Goal: Contribute content: Contribute content

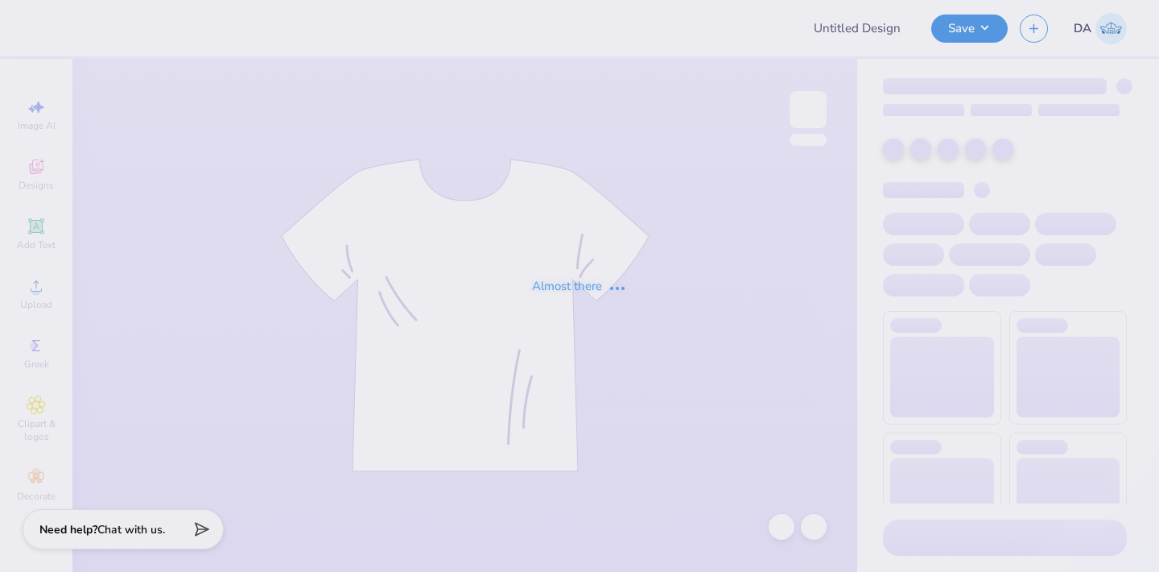
type input "Final Aug WIM t shirt"
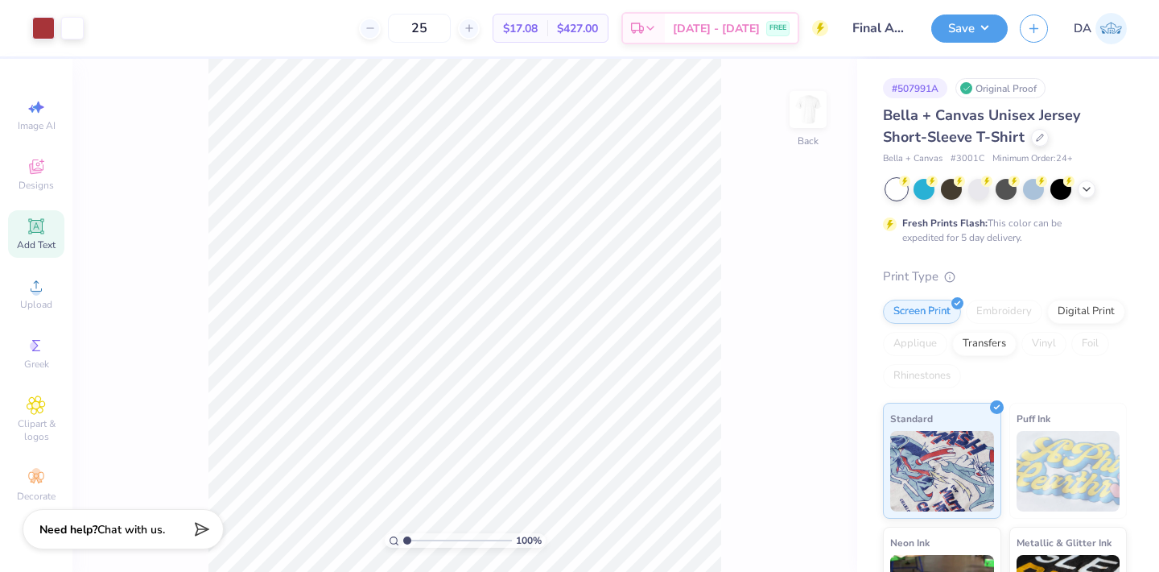
click at [28, 233] on icon at bounding box center [35, 225] width 15 height 15
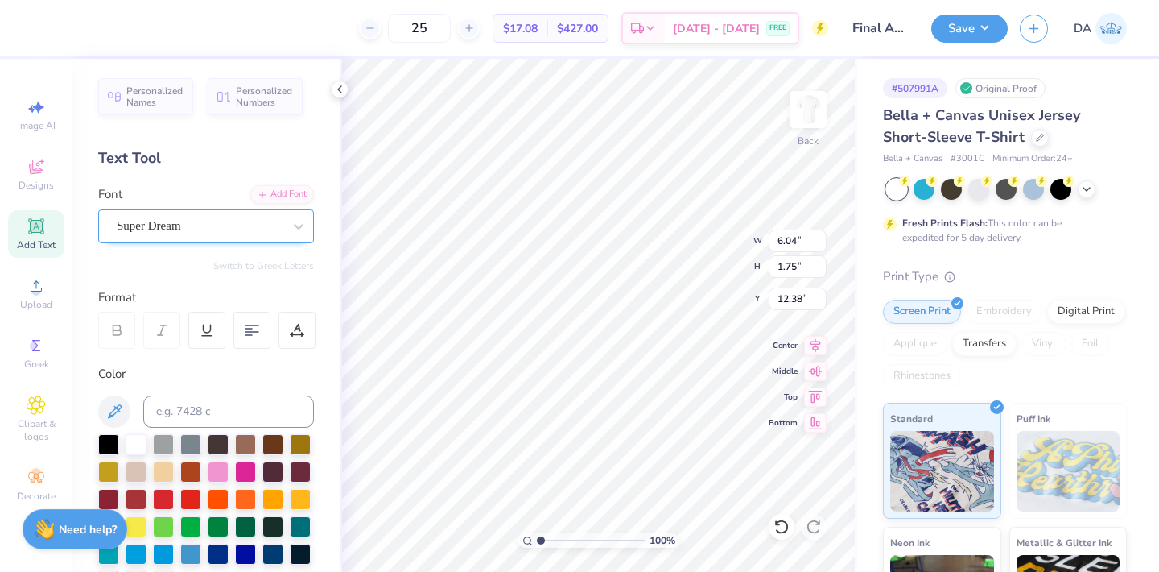
type textarea "®"
click at [165, 215] on div at bounding box center [200, 226] width 166 height 22
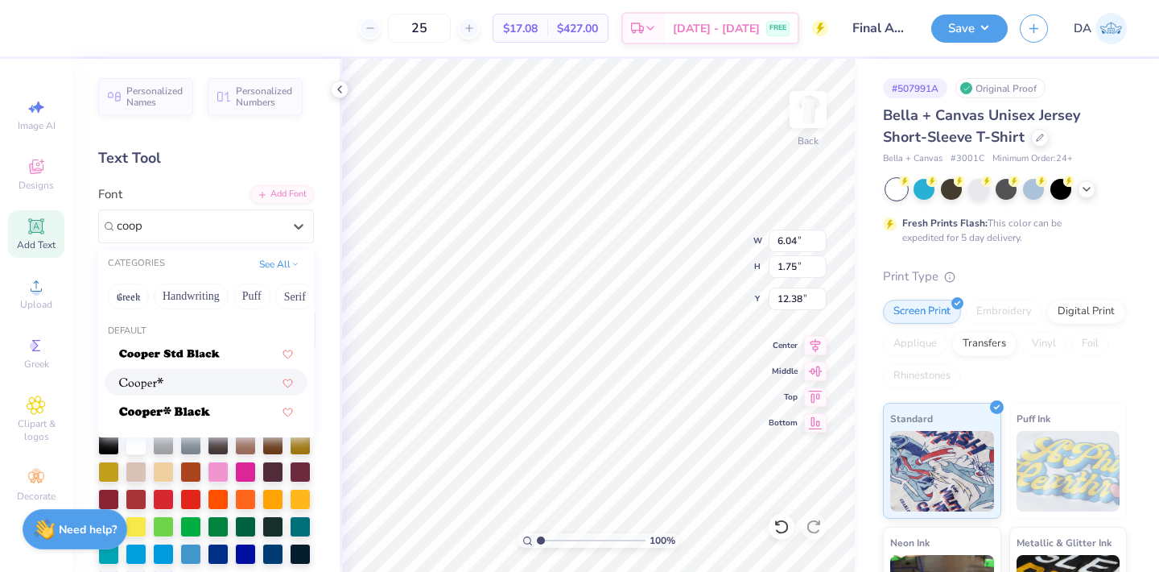
click at [187, 384] on div at bounding box center [206, 382] width 174 height 17
type input "coop"
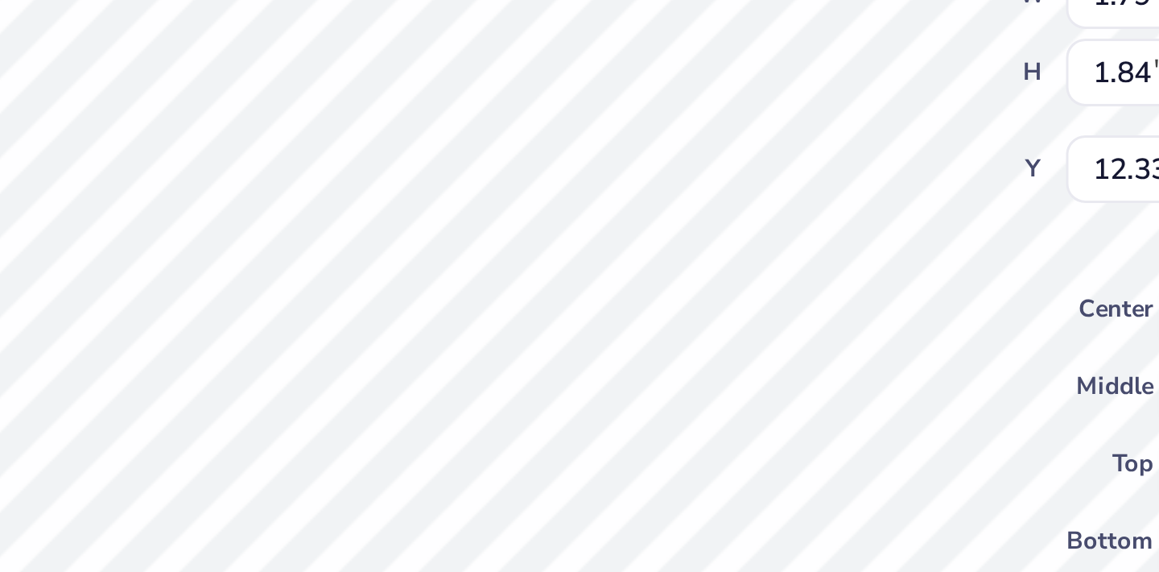
type input "11.41"
type input "0.32"
type input "0.33"
type input "13.11"
type input "7.85"
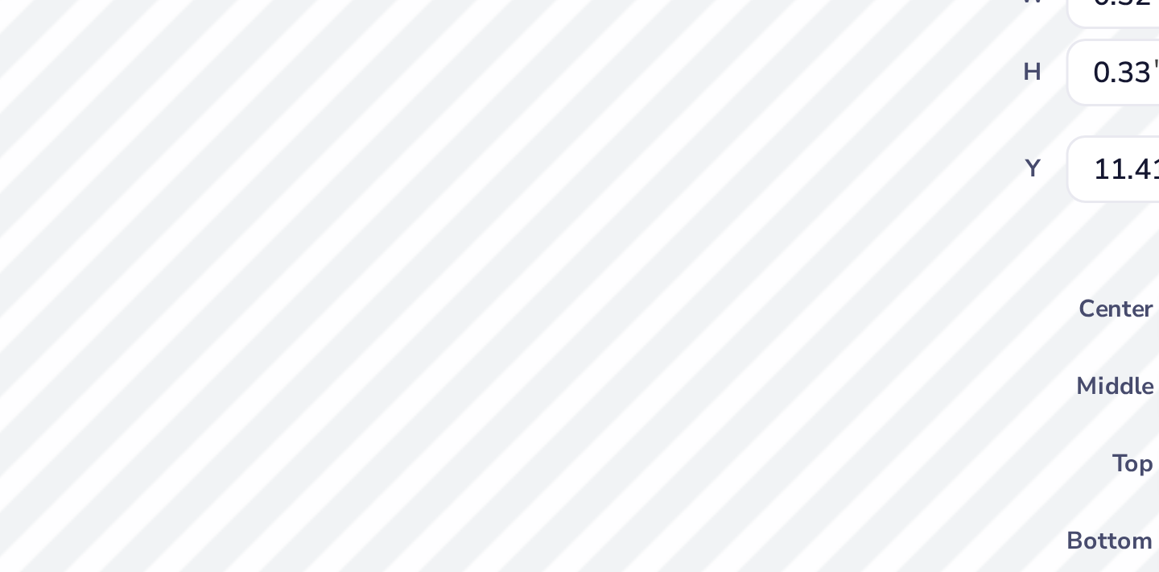
type input "4.39"
type input "0.32"
type input "0.33"
type input "9.37"
type input "13.11"
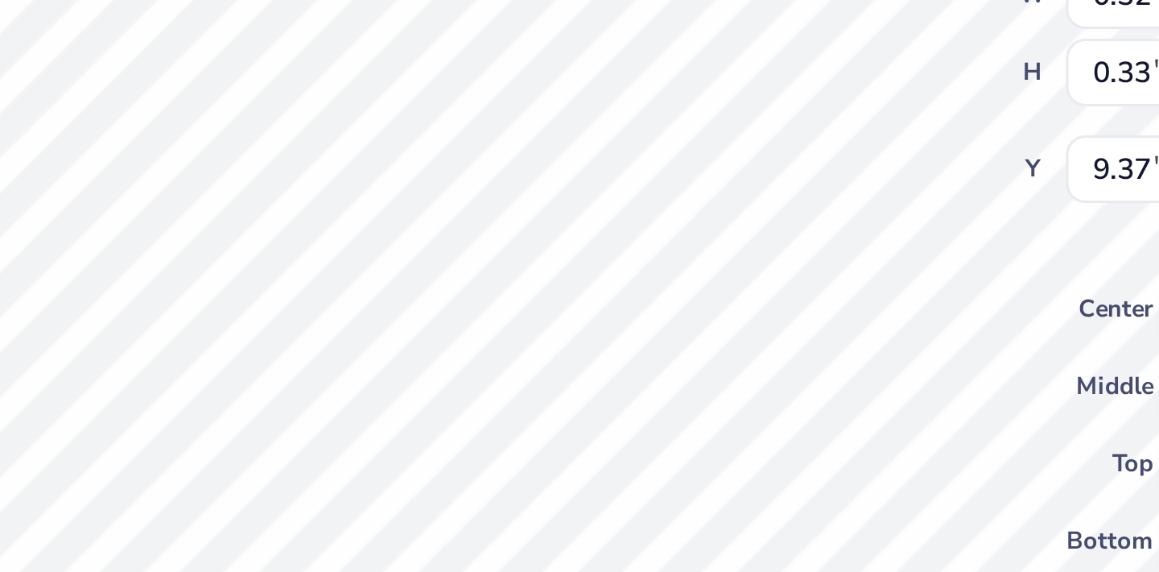
type input "7.85"
type input "4.40"
type input "0.32"
type input "0.33"
type input "9.37"
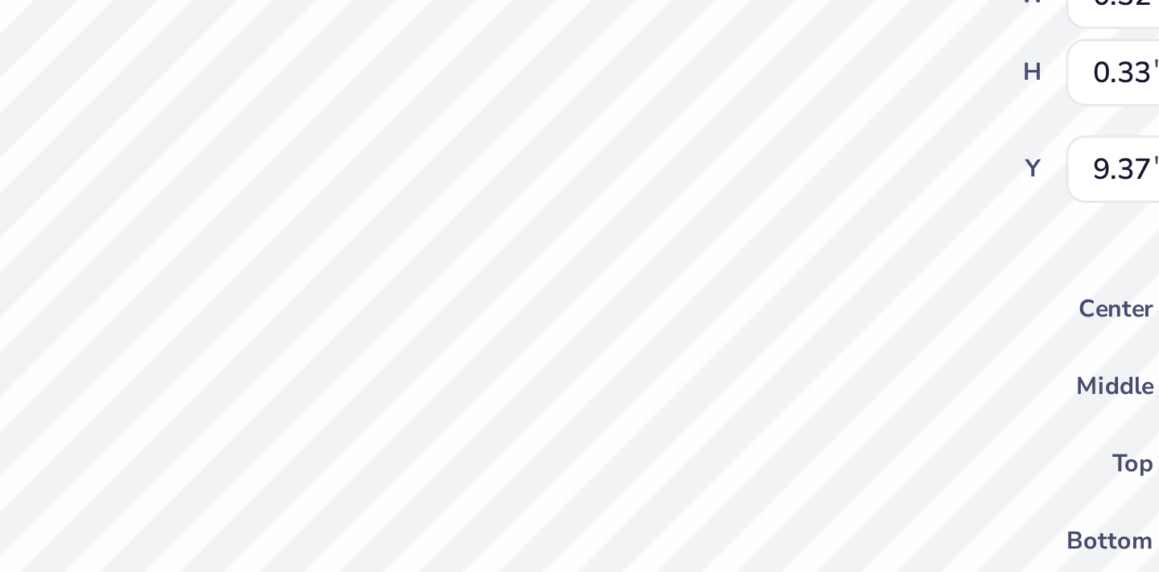
type input "0.22"
type input "9.45"
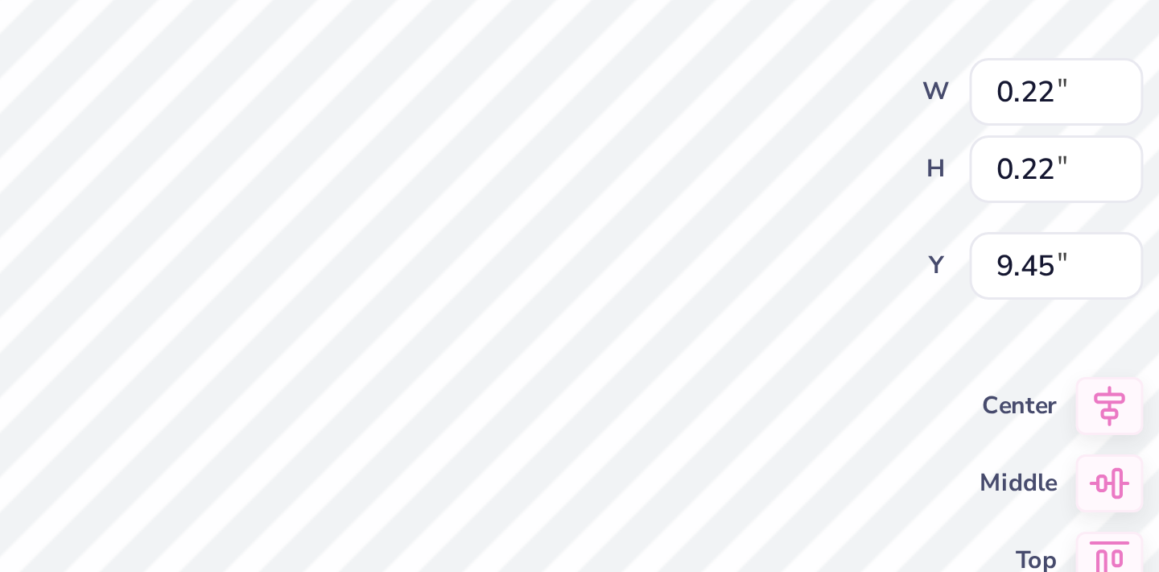
type input "13.11"
type input "7.85"
type input "4.40"
type input "0.22"
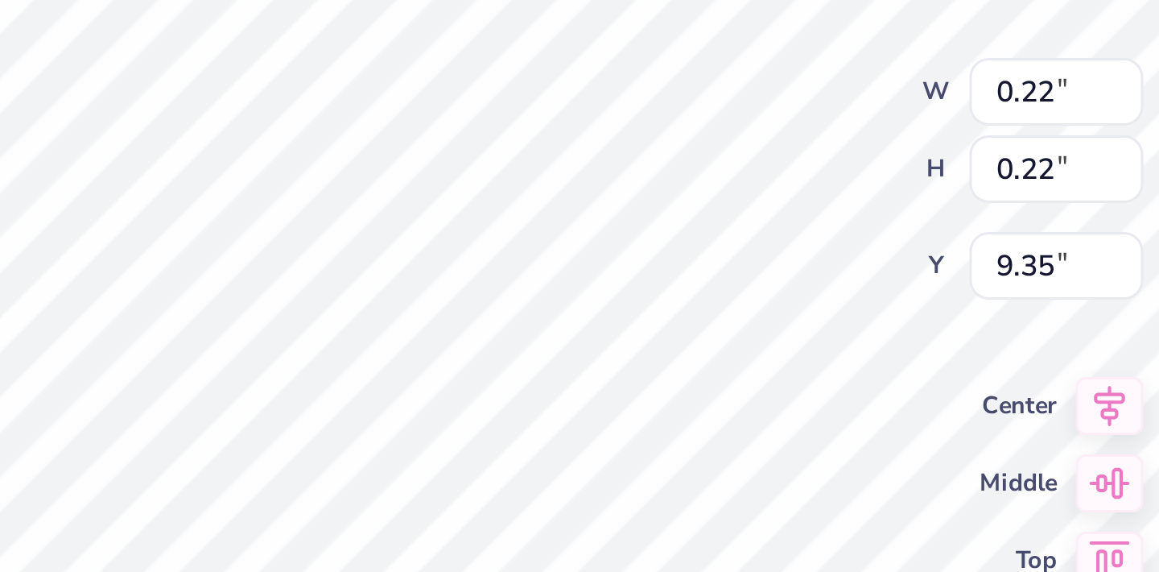
type input "9.36"
type input "13.11"
type input "7.85"
type input "4.40"
type input "0.22"
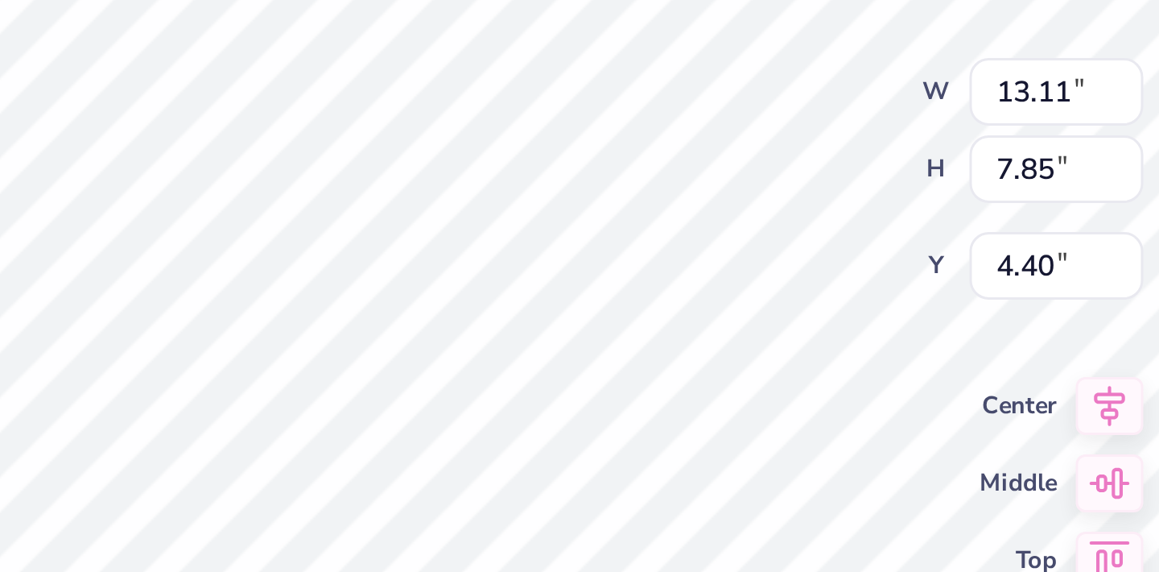
type input "0.22"
type input "9.36"
type input "0.18"
type input "9.39"
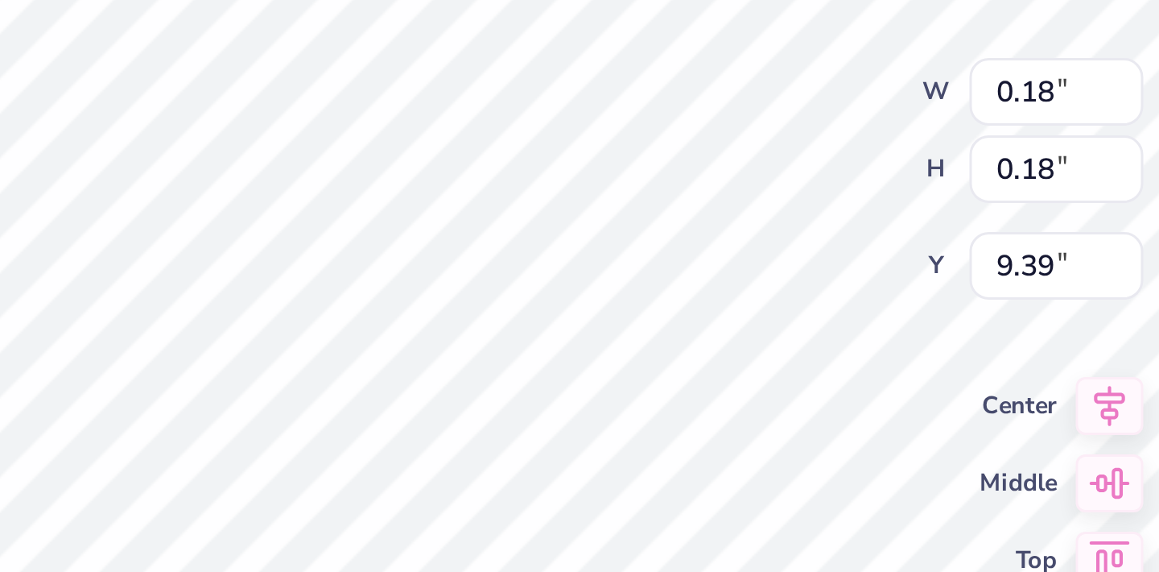
type input "13.11"
type input "7.85"
type input "4.39"
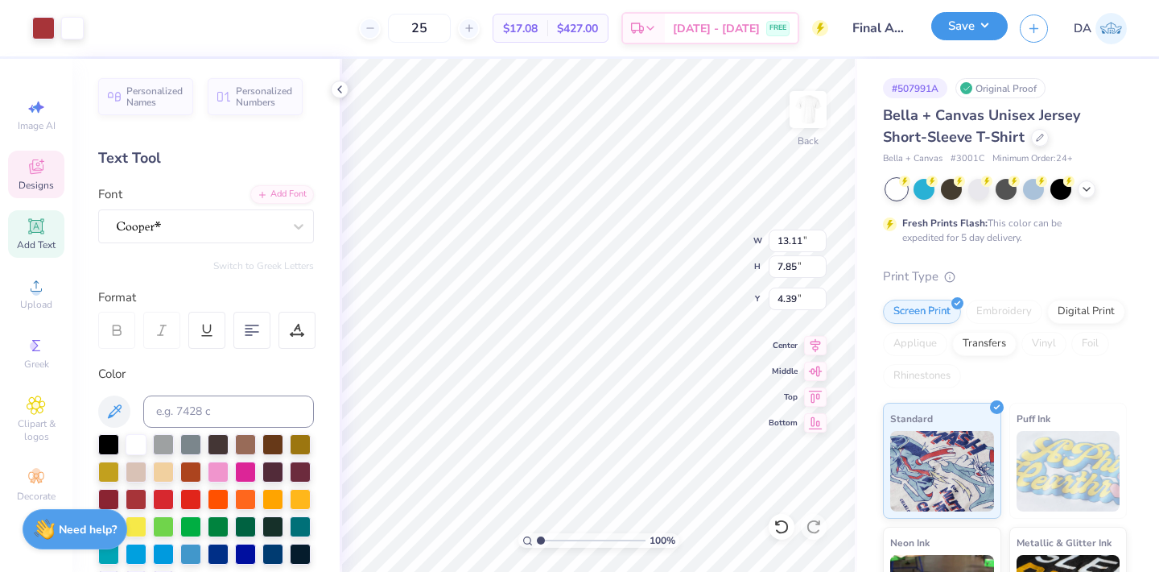
click at [973, 24] on button "Save" at bounding box center [970, 26] width 76 height 28
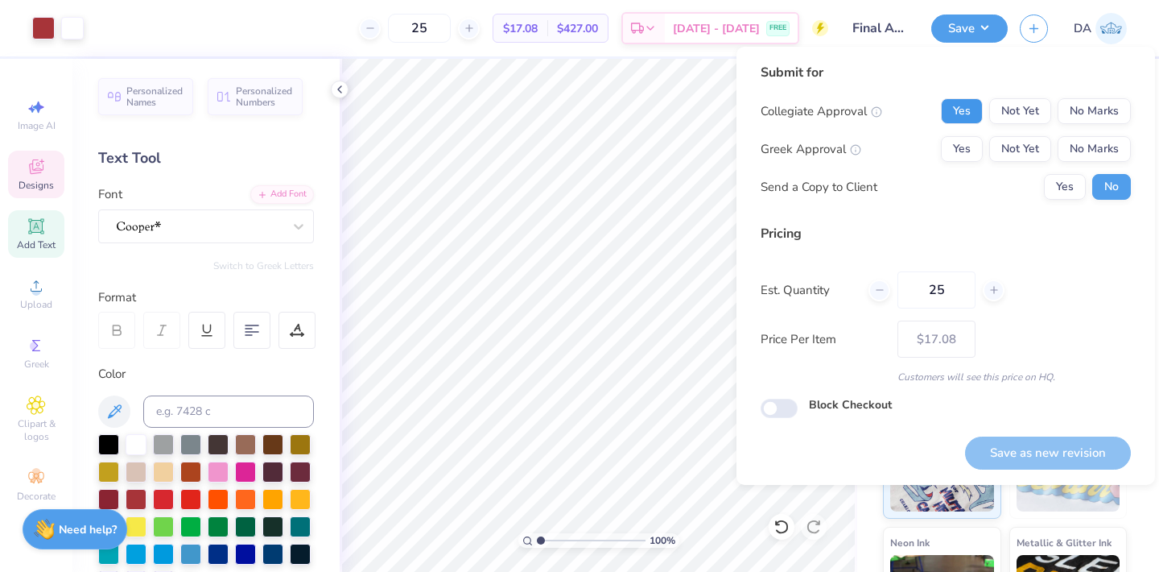
click at [957, 117] on button "Yes" at bounding box center [962, 111] width 42 height 26
click at [1085, 139] on button "No Marks" at bounding box center [1094, 149] width 73 height 26
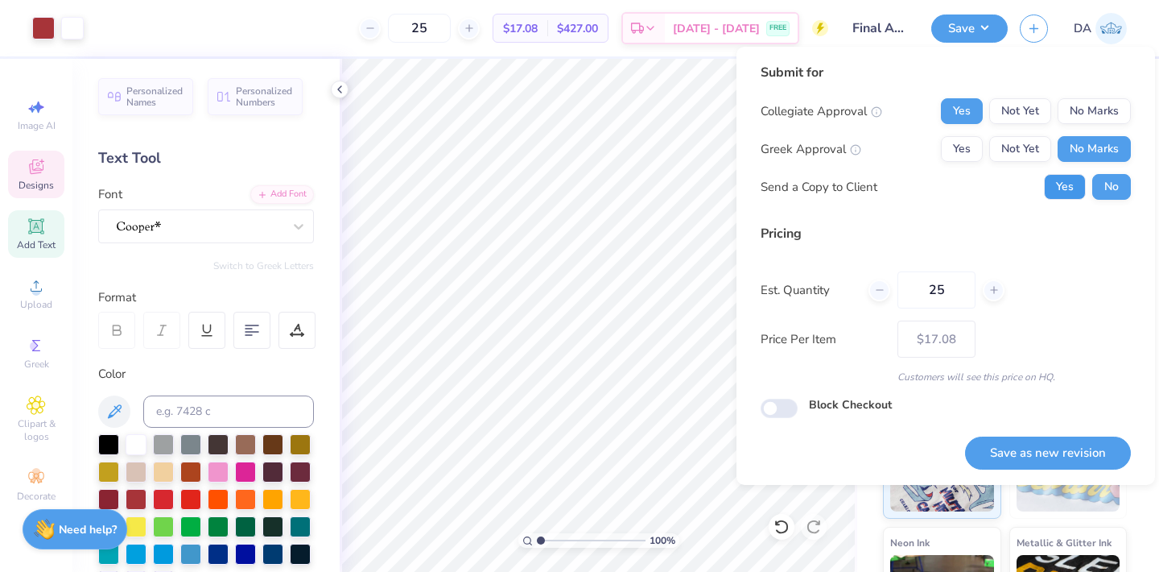
click at [1066, 195] on button "Yes" at bounding box center [1065, 187] width 42 height 26
click at [1043, 452] on button "Save as new revision" at bounding box center [1048, 452] width 166 height 33
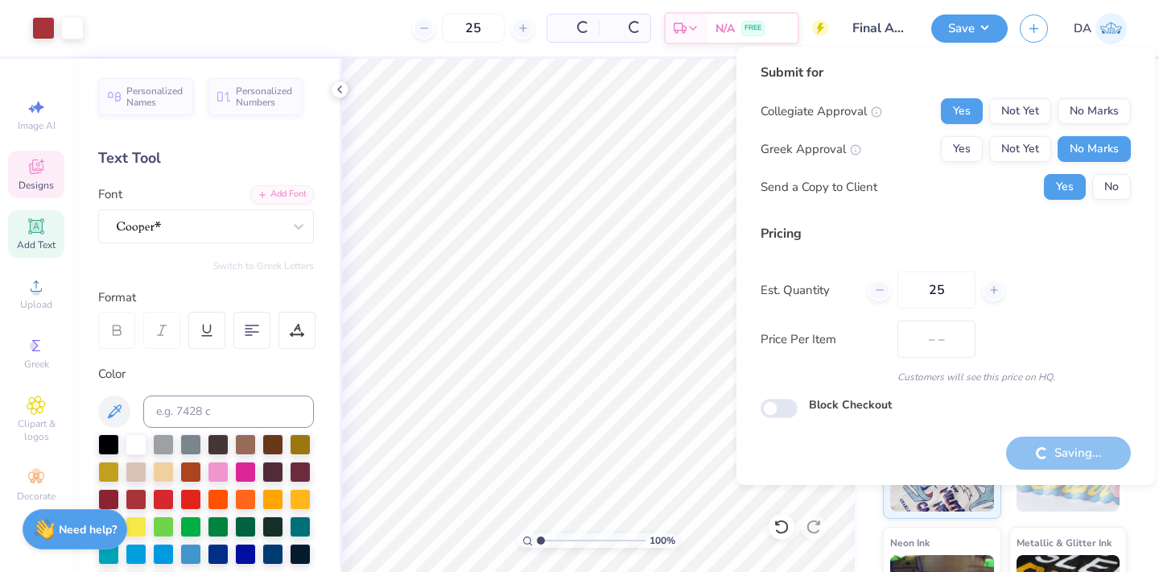
type input "$17.08"
